Goal: Obtain resource: Download file/media

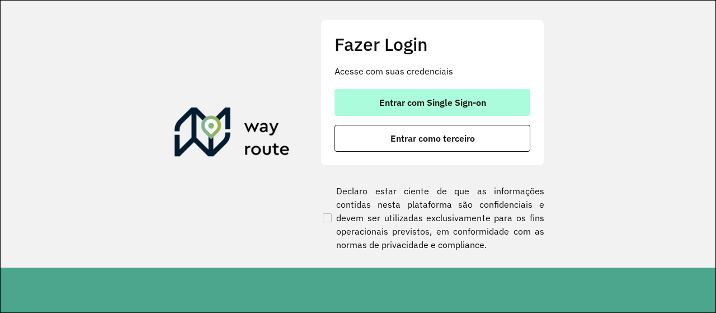
click at [457, 114] on button "Entrar com Single Sign-on" at bounding box center [433, 102] width 196 height 27
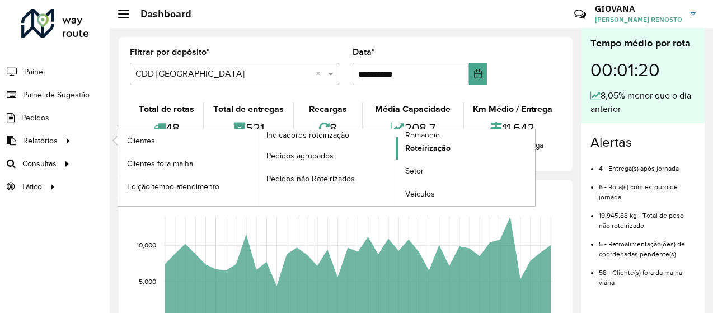
click at [415, 153] on span "Roteirização" at bounding box center [427, 148] width 45 height 12
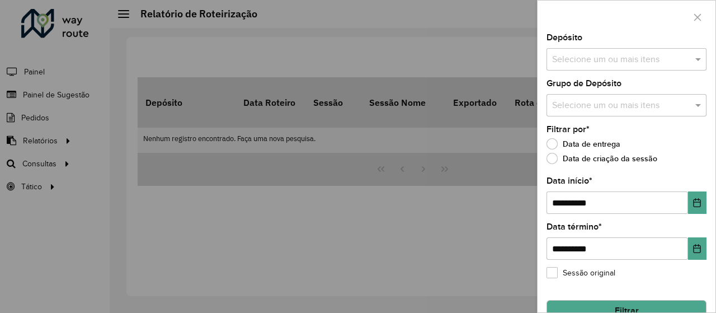
click at [633, 40] on div "Depósito Selecione um ou mais itens" at bounding box center [627, 52] width 160 height 37
click at [631, 53] on input "text" at bounding box center [620, 59] width 143 height 13
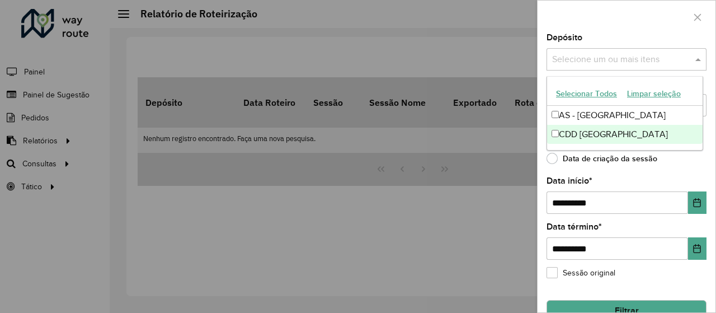
click at [589, 129] on div "CDD [GEOGRAPHIC_DATA]" at bounding box center [625, 134] width 156 height 19
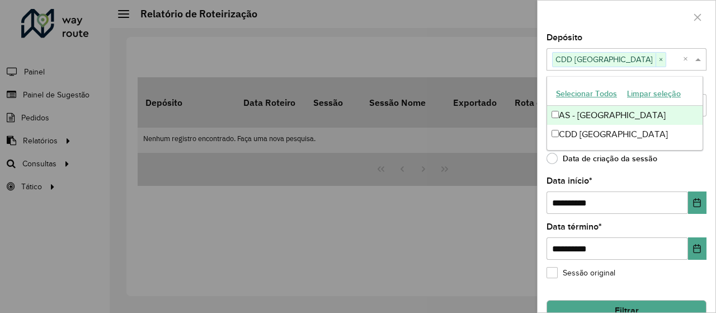
click at [593, 92] on button "Selecionar Todos" at bounding box center [586, 93] width 71 height 17
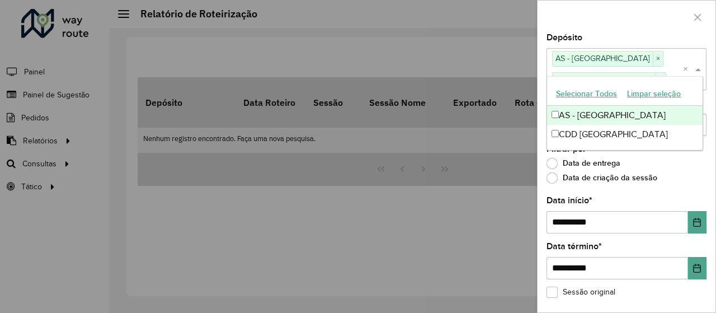
click at [638, 31] on div at bounding box center [627, 17] width 178 height 33
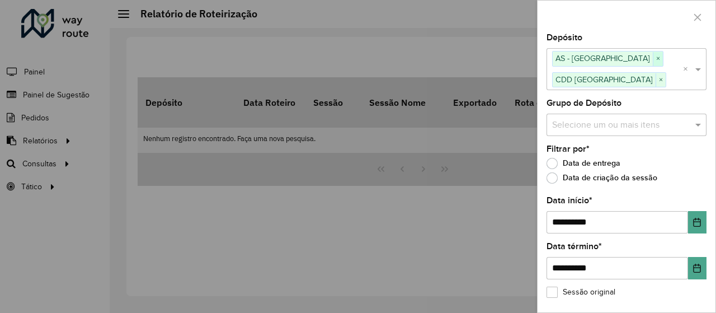
click at [653, 59] on span "×" at bounding box center [658, 58] width 10 height 13
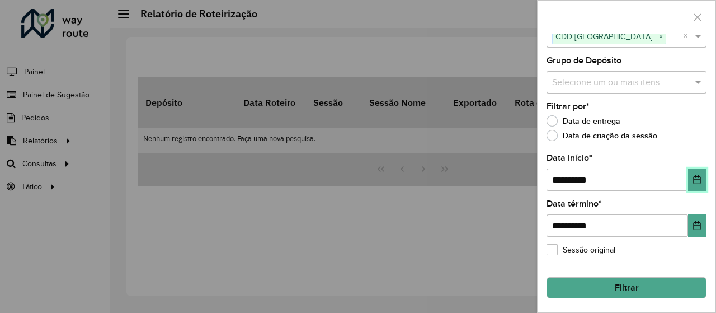
click at [695, 181] on icon "Choose Date" at bounding box center [697, 179] width 9 height 9
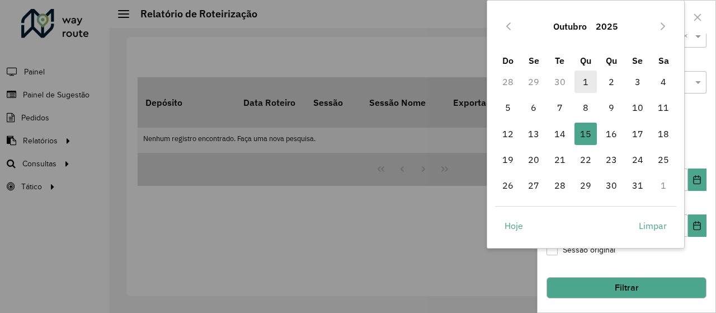
click at [594, 79] on span "1" at bounding box center [586, 81] width 22 height 22
type input "**********"
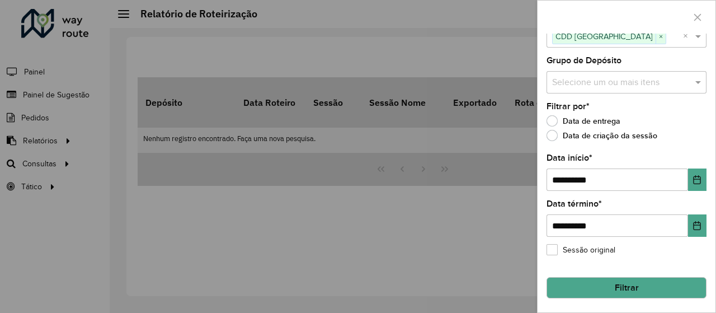
click at [630, 293] on button "Filtrar" at bounding box center [627, 287] width 160 height 21
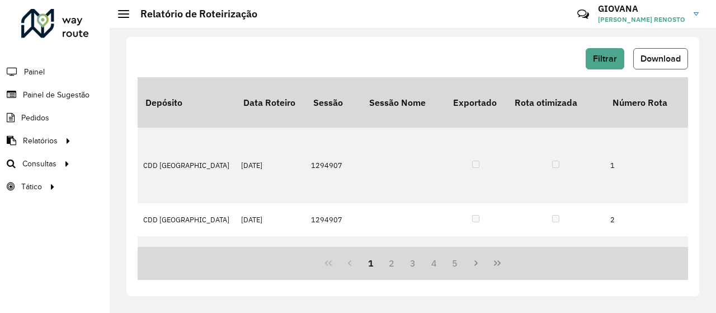
click at [642, 60] on span "Download" at bounding box center [661, 59] width 40 height 10
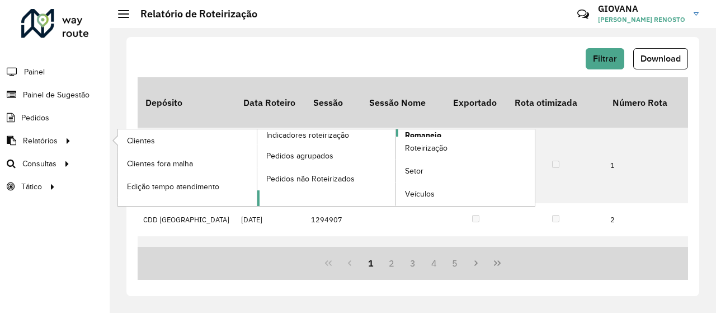
click at [409, 135] on span "Romaneio" at bounding box center [423, 135] width 36 height 12
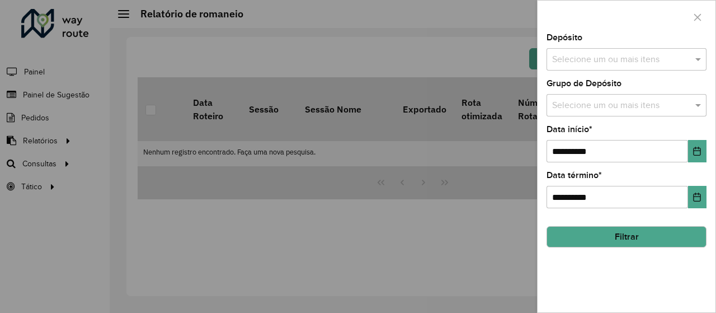
click at [586, 76] on div "**********" at bounding box center [627, 173] width 178 height 279
click at [594, 65] on input "text" at bounding box center [620, 59] width 143 height 13
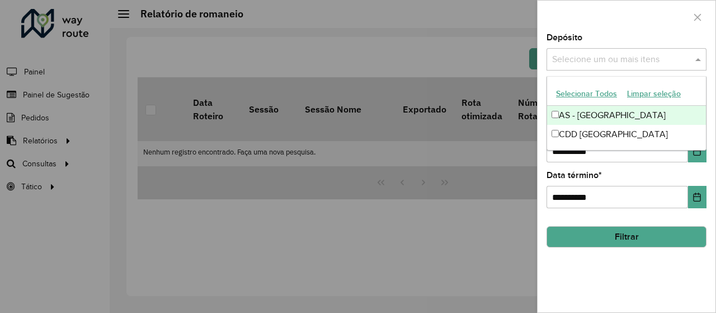
click at [583, 97] on button "Selecionar Todos" at bounding box center [586, 93] width 71 height 17
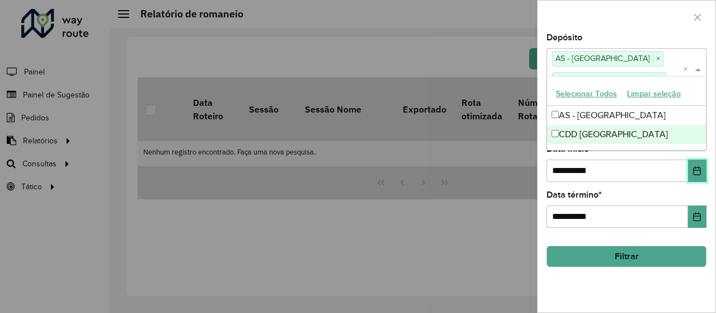
click at [698, 174] on icon "Choose Date" at bounding box center [697, 170] width 9 height 9
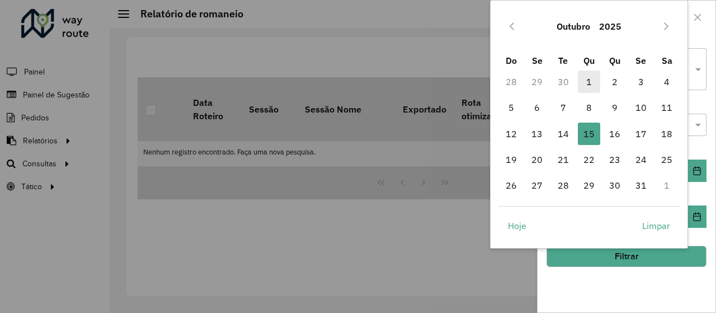
click at [587, 85] on span "1" at bounding box center [589, 81] width 22 height 22
type input "**********"
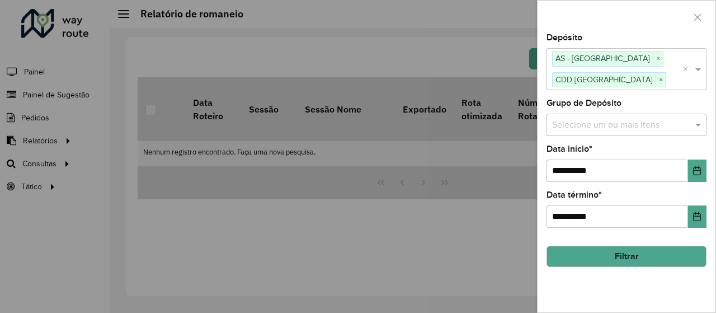
click at [648, 295] on div "**********" at bounding box center [627, 173] width 178 height 279
click at [669, 248] on button "Filtrar" at bounding box center [627, 256] width 160 height 21
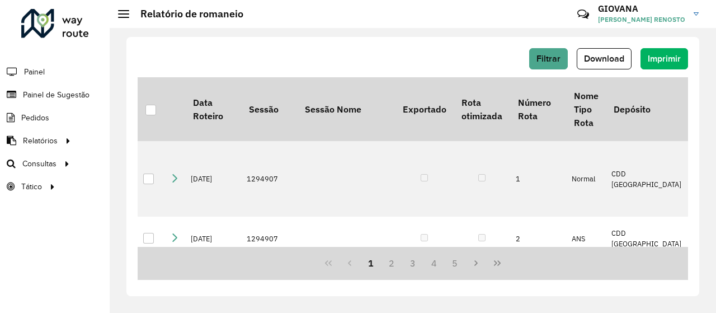
click at [596, 69] on div "Filtrar Download Imprimir" at bounding box center [413, 62] width 551 height 29
click at [597, 66] on button "Download" at bounding box center [604, 58] width 55 height 21
